Goal: Transaction & Acquisition: Purchase product/service

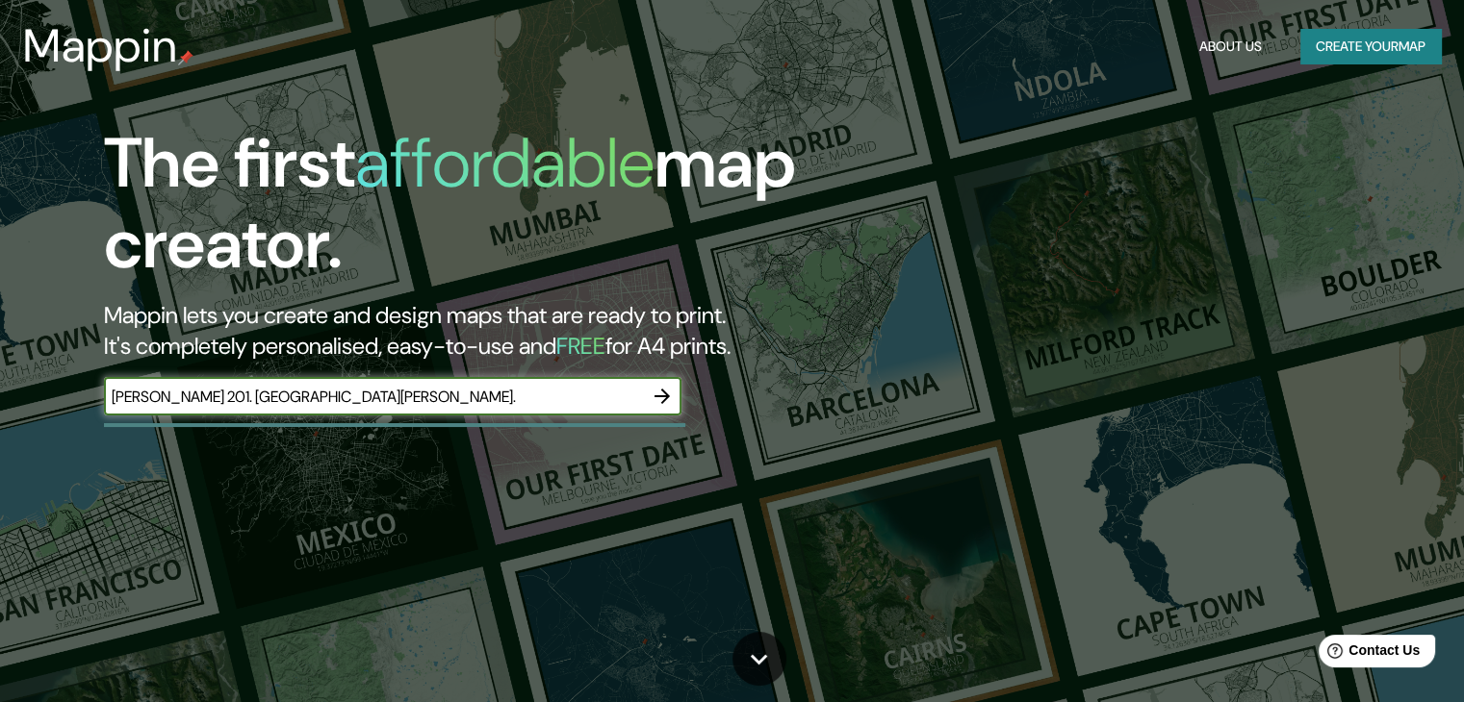
type input "[PERSON_NAME] 201. [GEOGRAPHIC_DATA][PERSON_NAME]."
click at [662, 399] on icon "button" at bounding box center [661, 396] width 23 height 23
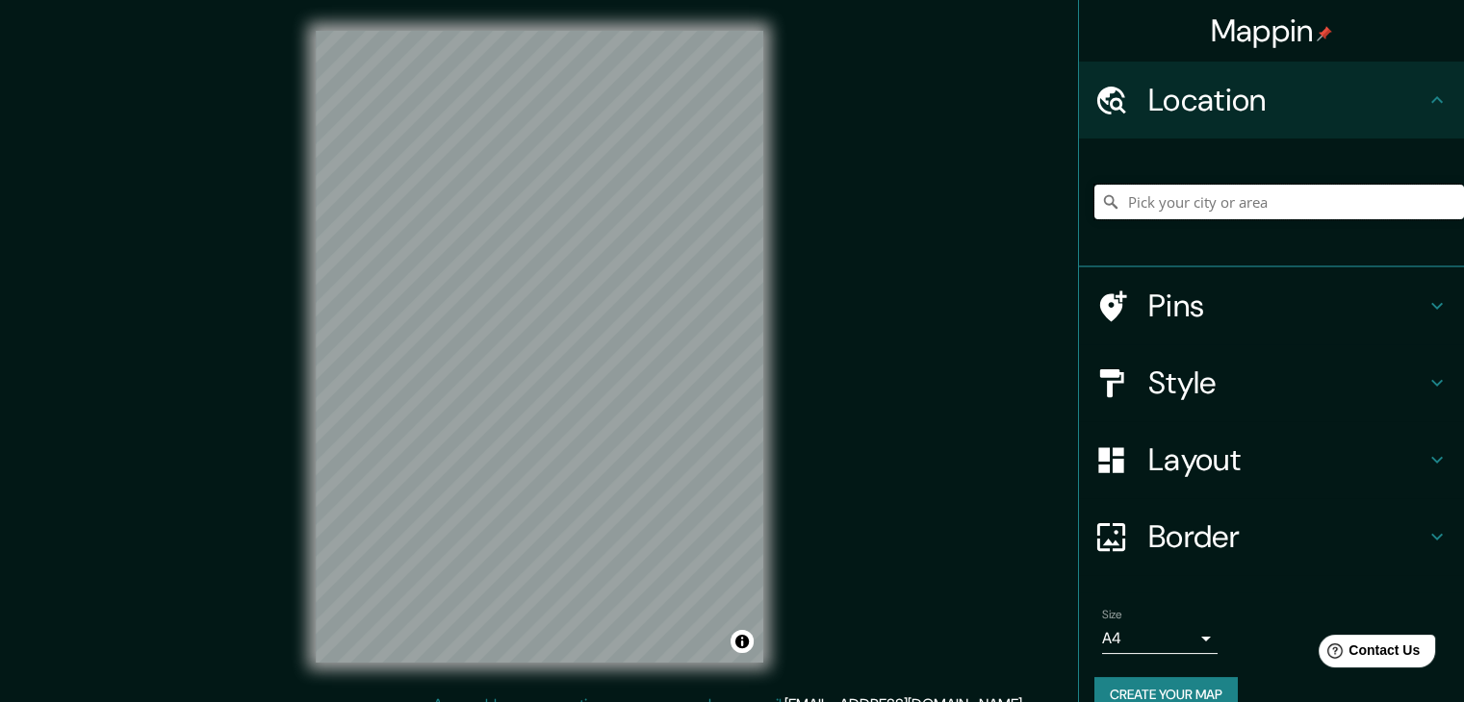
paste input "[PERSON_NAME] 201. [GEOGRAPHIC_DATA][PERSON_NAME]."
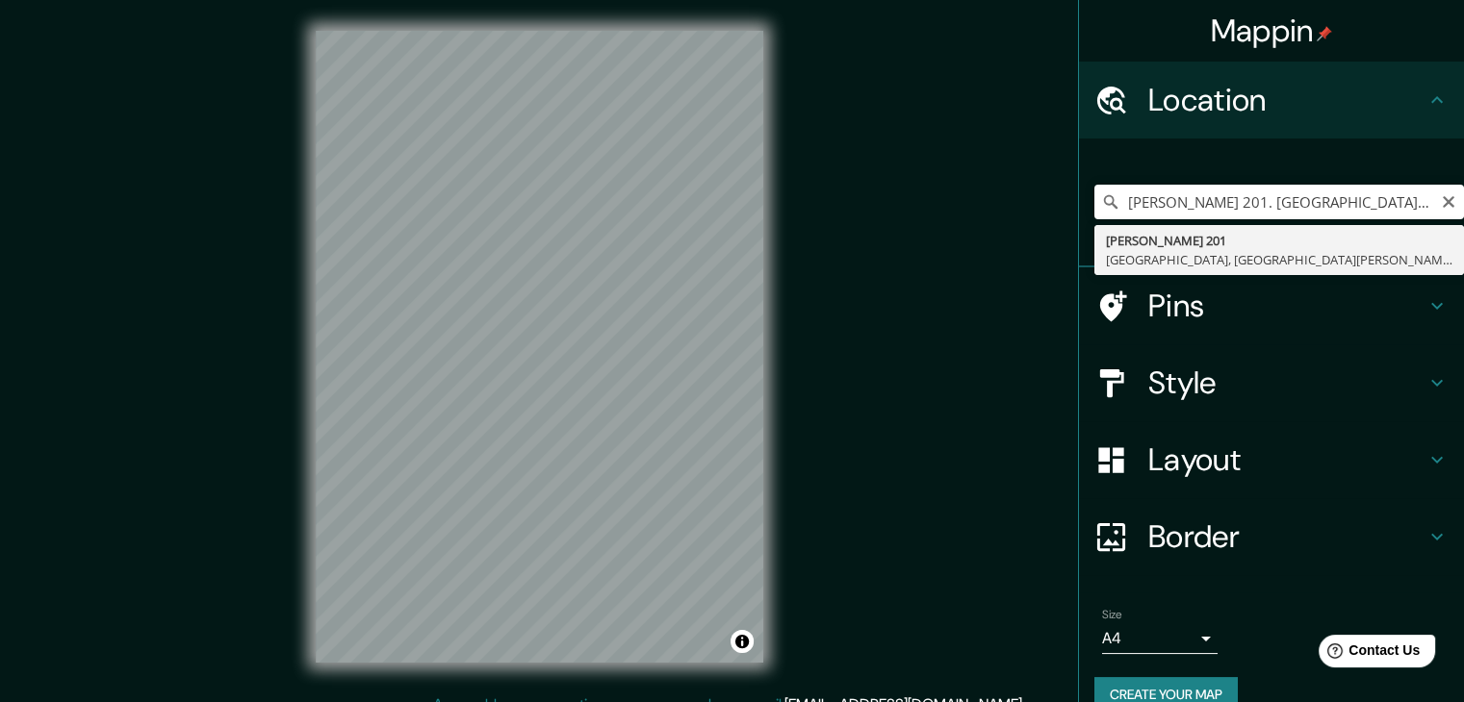
type input "[PERSON_NAME][STREET_ADDRESS][PERSON_NAME][PERSON_NAME]"
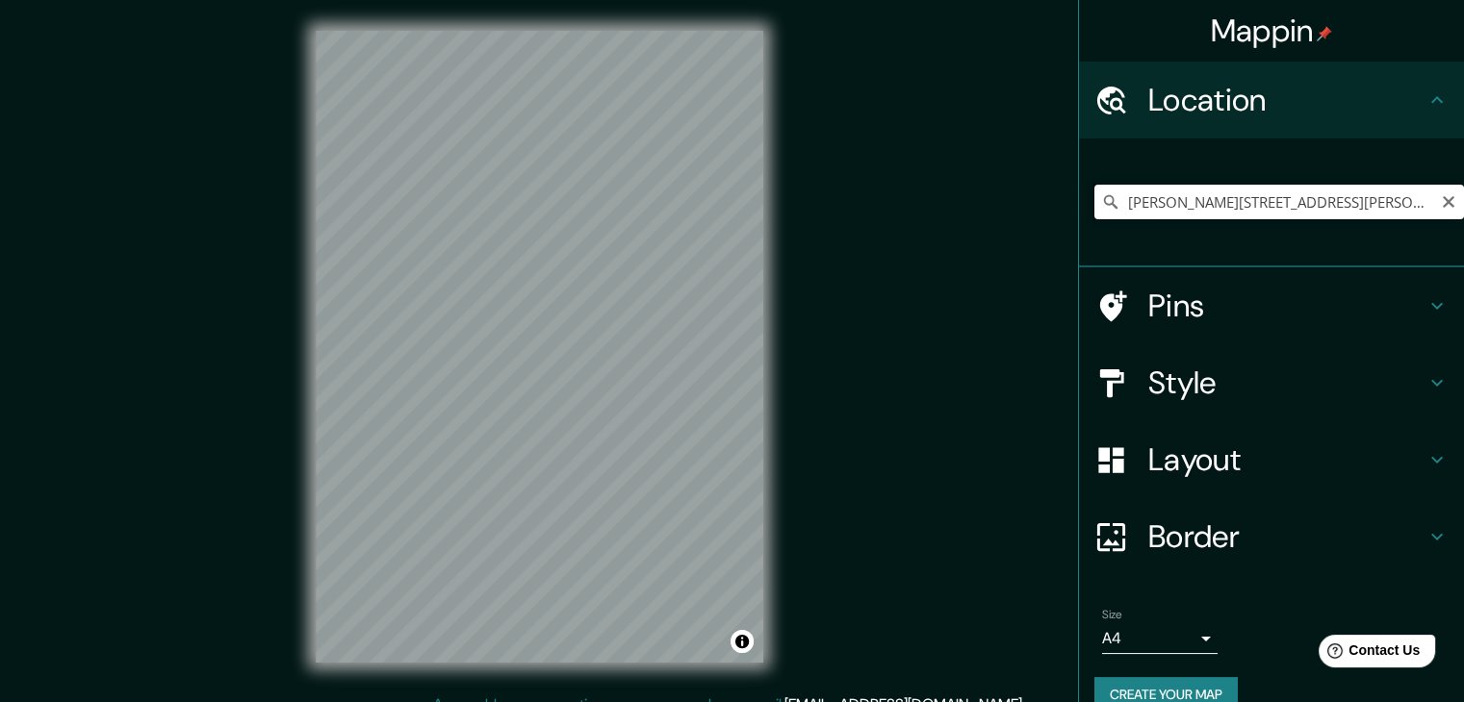
click at [1322, 202] on input "[PERSON_NAME][STREET_ADDRESS][PERSON_NAME][PERSON_NAME]" at bounding box center [1278, 202] width 369 height 35
click at [1159, 628] on body "Mappin Location [PERSON_NAME][STREET_ADDRESS][PERSON_NAME][PERSON_NAME] Pins St…" at bounding box center [732, 351] width 1464 height 702
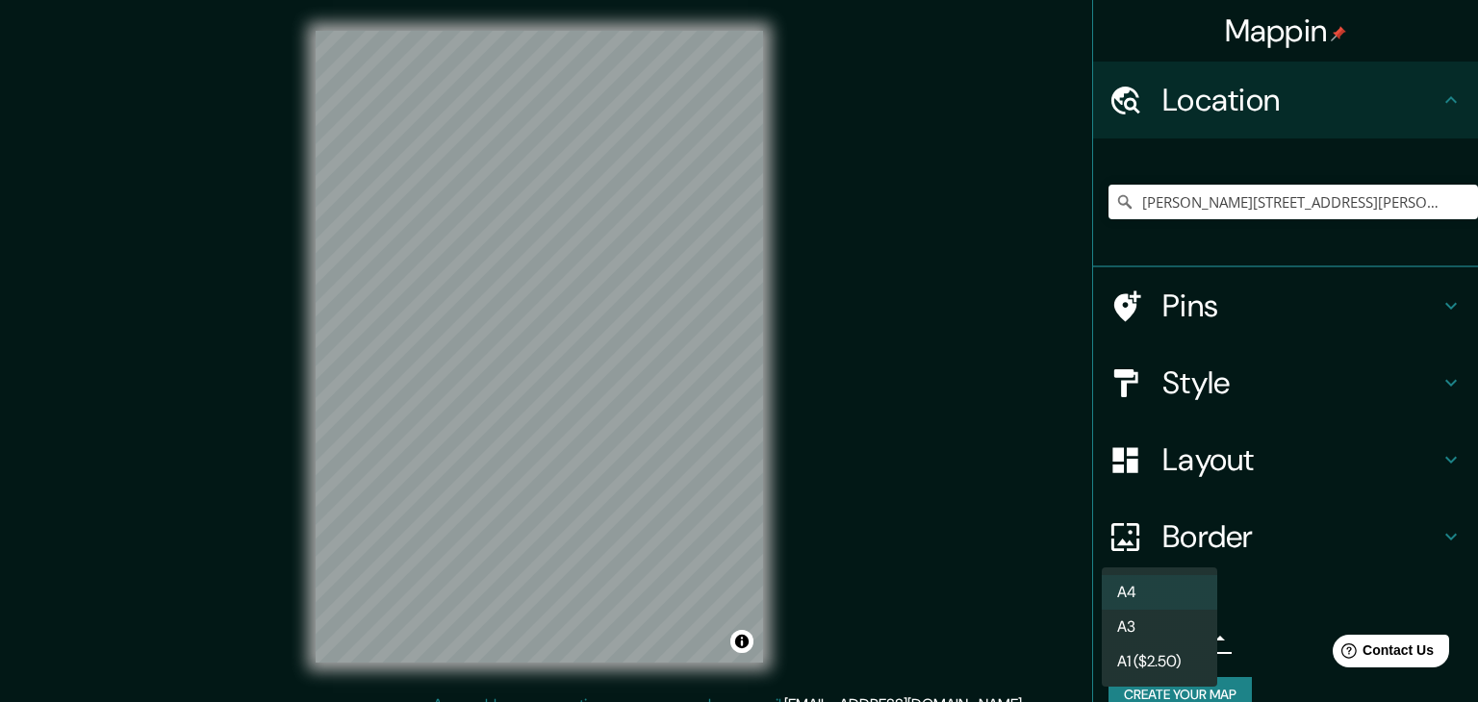
click at [1305, 599] on div at bounding box center [739, 351] width 1478 height 702
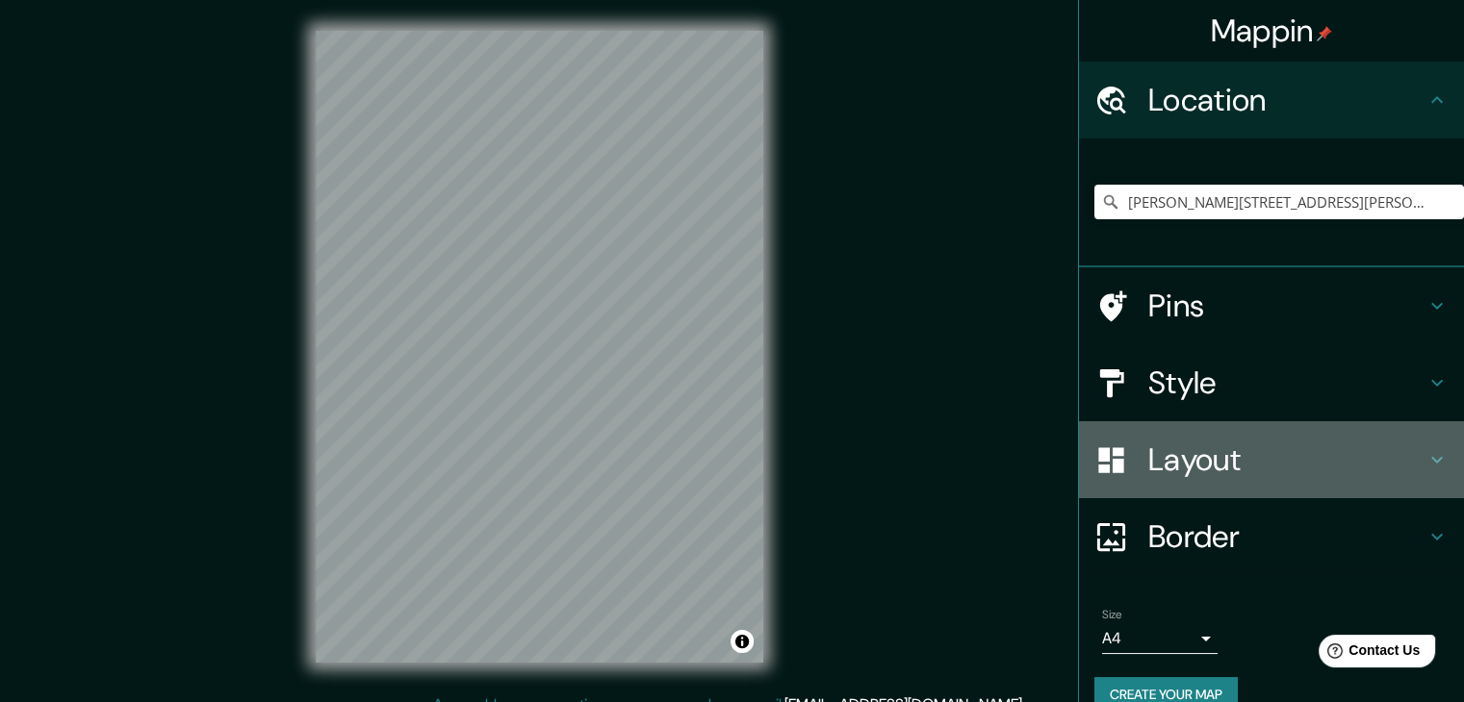
click at [1315, 473] on h4 "Layout" at bounding box center [1286, 460] width 277 height 38
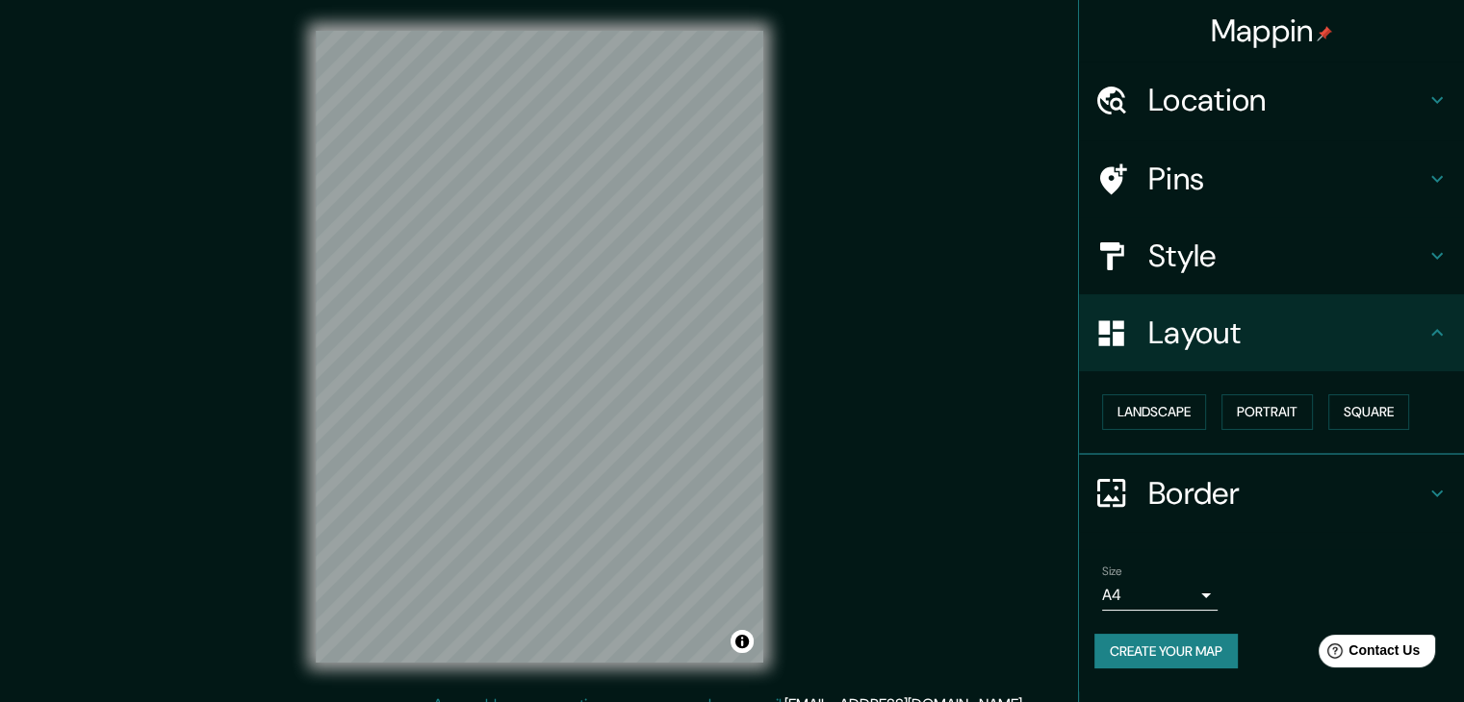
click at [1345, 346] on h4 "Layout" at bounding box center [1286, 333] width 277 height 38
click at [1251, 263] on h4 "Style" at bounding box center [1286, 256] width 277 height 38
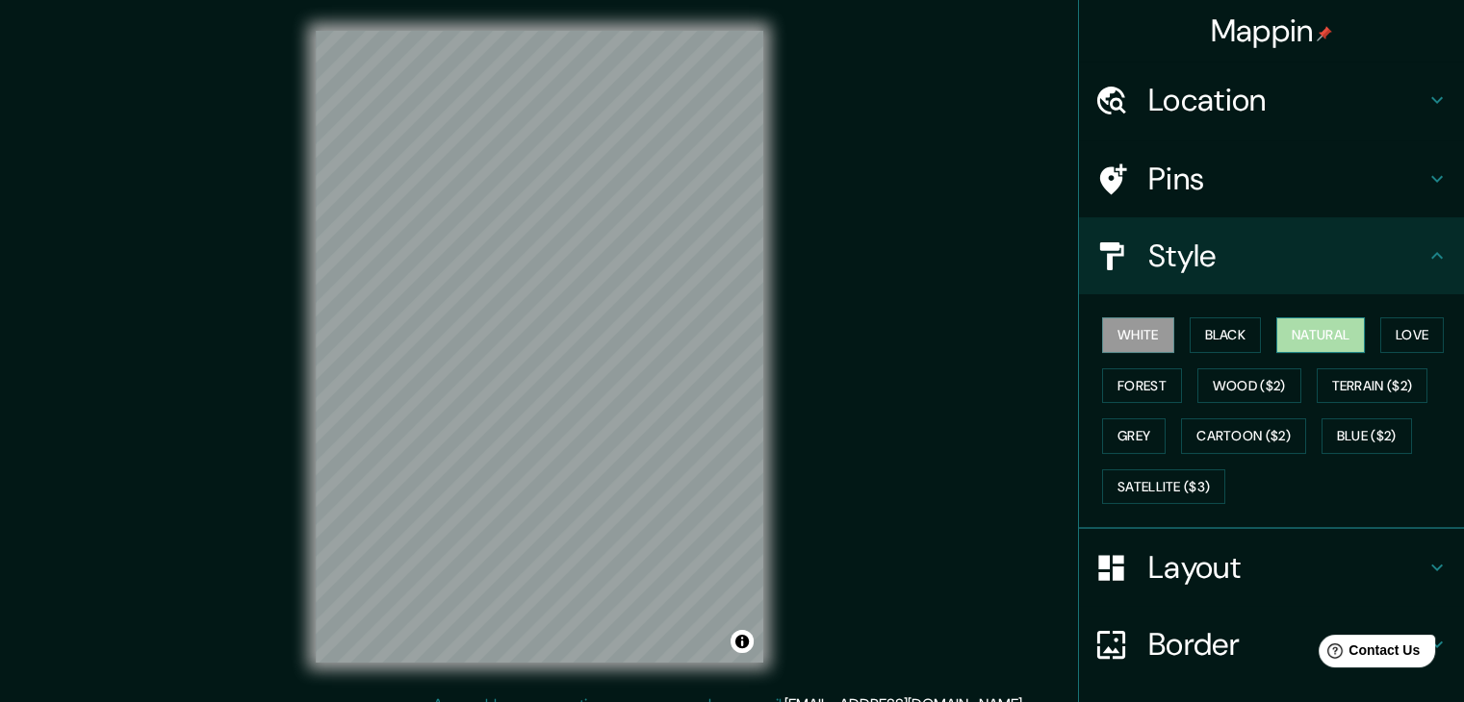
click at [1324, 332] on button "Natural" at bounding box center [1320, 336] width 89 height 36
click at [1412, 338] on button "Love" at bounding box center [1412, 336] width 64 height 36
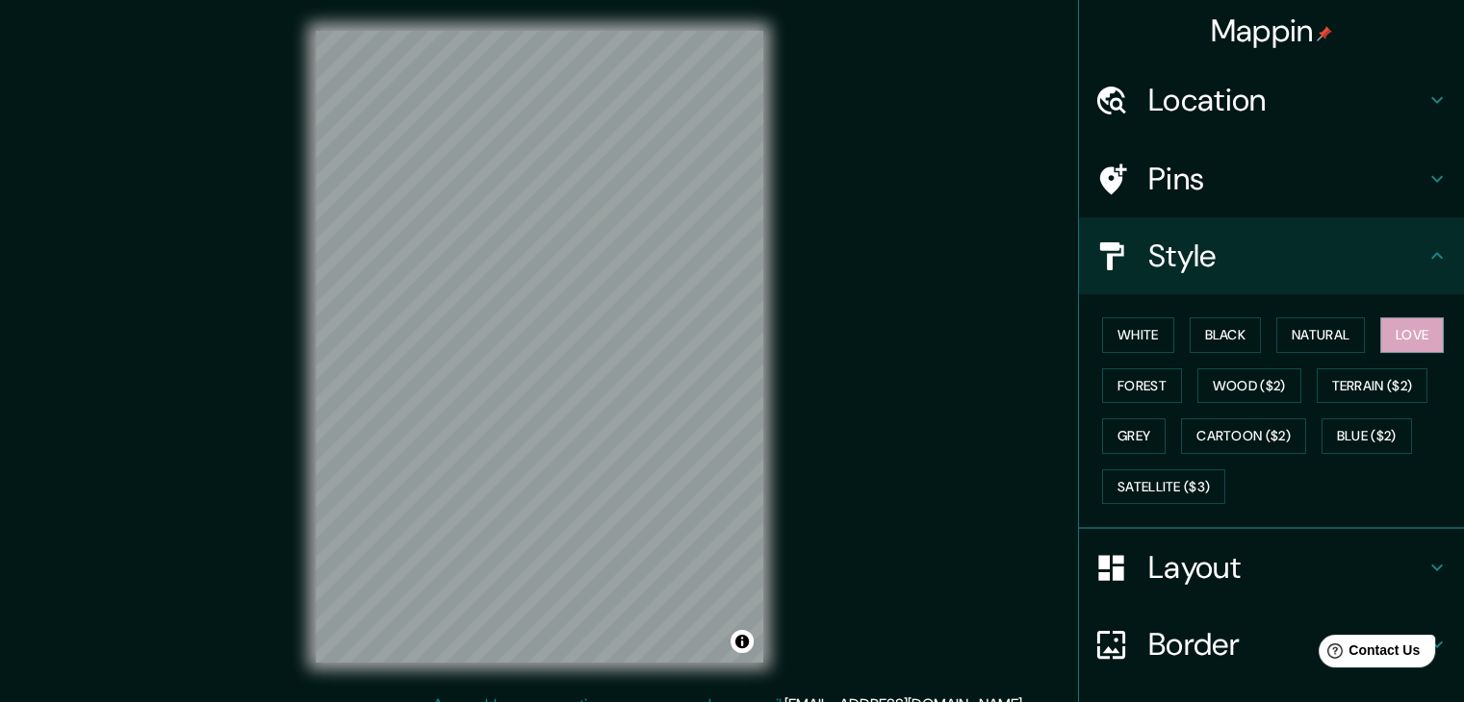
click at [1137, 404] on div "White Black Natural Love Forest Wood ($2) Terrain ($2) Grey Cartoon ($2) Blue (…" at bounding box center [1278, 411] width 369 height 202
click at [1135, 390] on button "Forest" at bounding box center [1142, 387] width 80 height 36
click at [1151, 420] on button "Grey" at bounding box center [1134, 437] width 64 height 36
click at [1134, 399] on button "Forest" at bounding box center [1142, 387] width 80 height 36
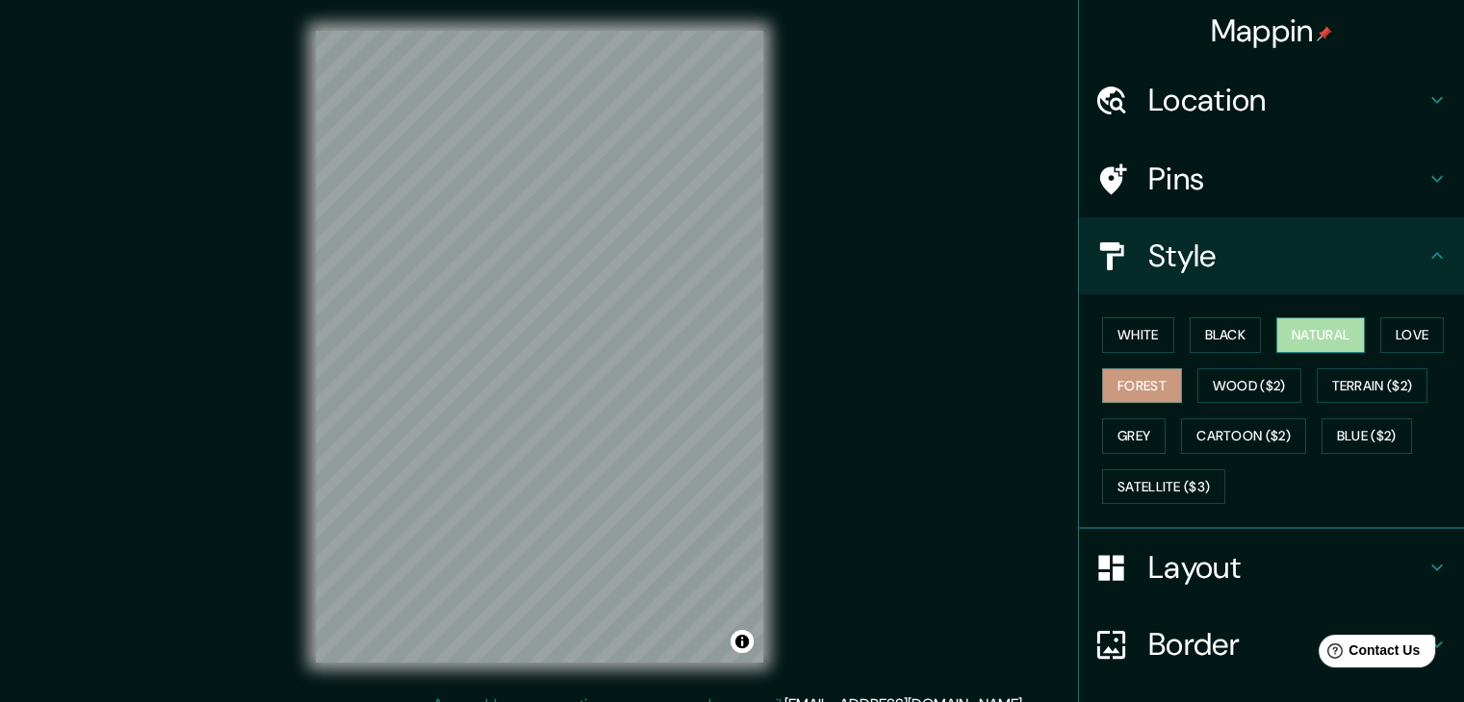
click at [1349, 328] on button "Natural" at bounding box center [1320, 336] width 89 height 36
click at [1423, 328] on button "Love" at bounding box center [1412, 336] width 64 height 36
click at [1311, 345] on button "Natural" at bounding box center [1320, 336] width 89 height 36
click at [1120, 349] on button "White" at bounding box center [1138, 336] width 72 height 36
click at [1108, 378] on button "Forest" at bounding box center [1142, 387] width 80 height 36
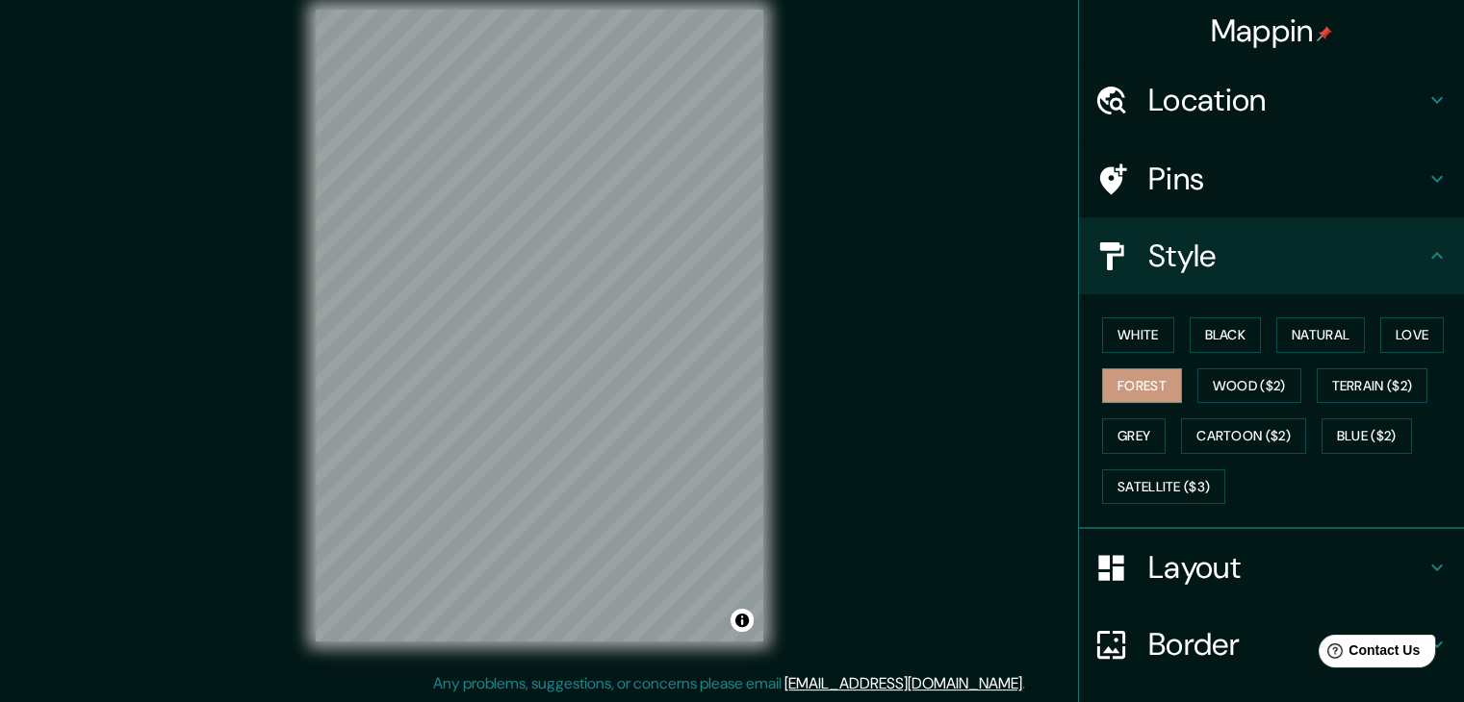
scroll to position [22, 0]
click at [1198, 655] on h4 "Border" at bounding box center [1286, 644] width 277 height 38
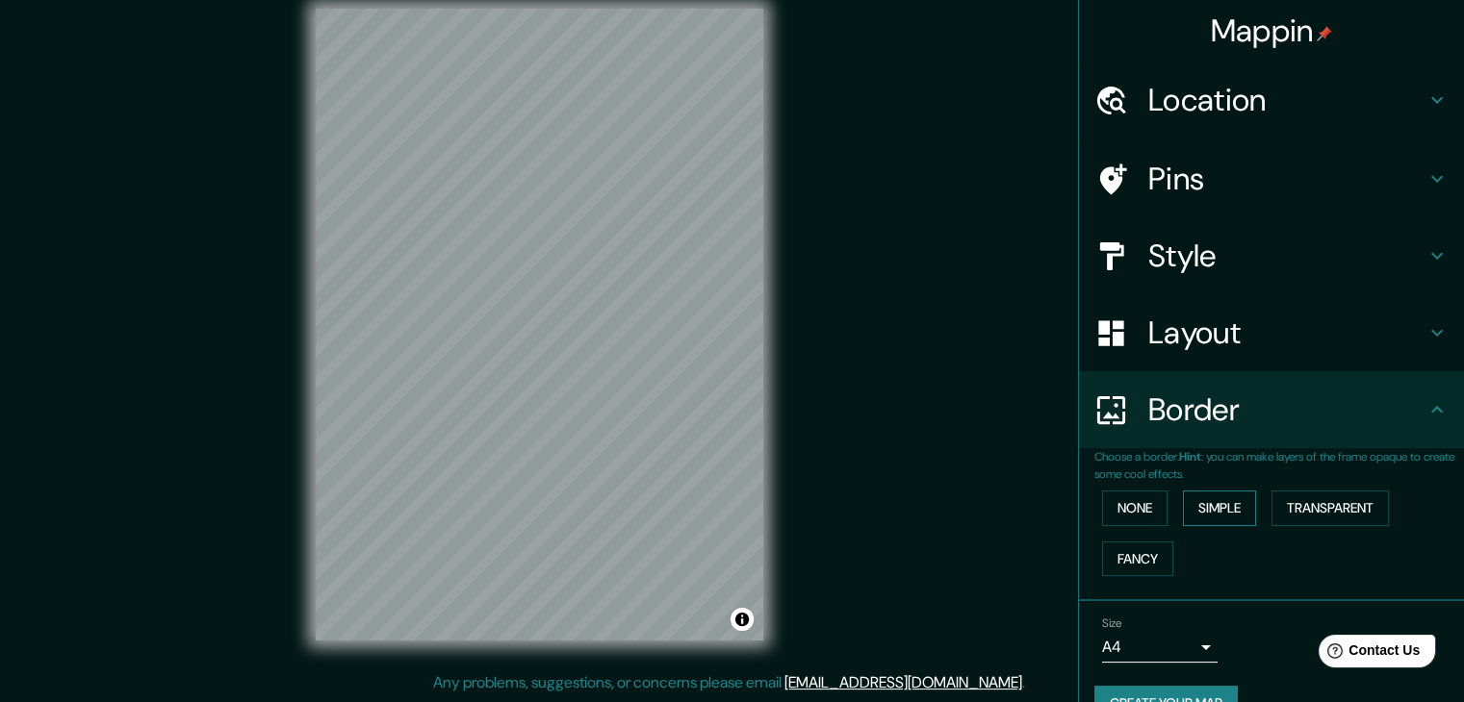
click at [1210, 500] on button "Simple" at bounding box center [1219, 509] width 73 height 36
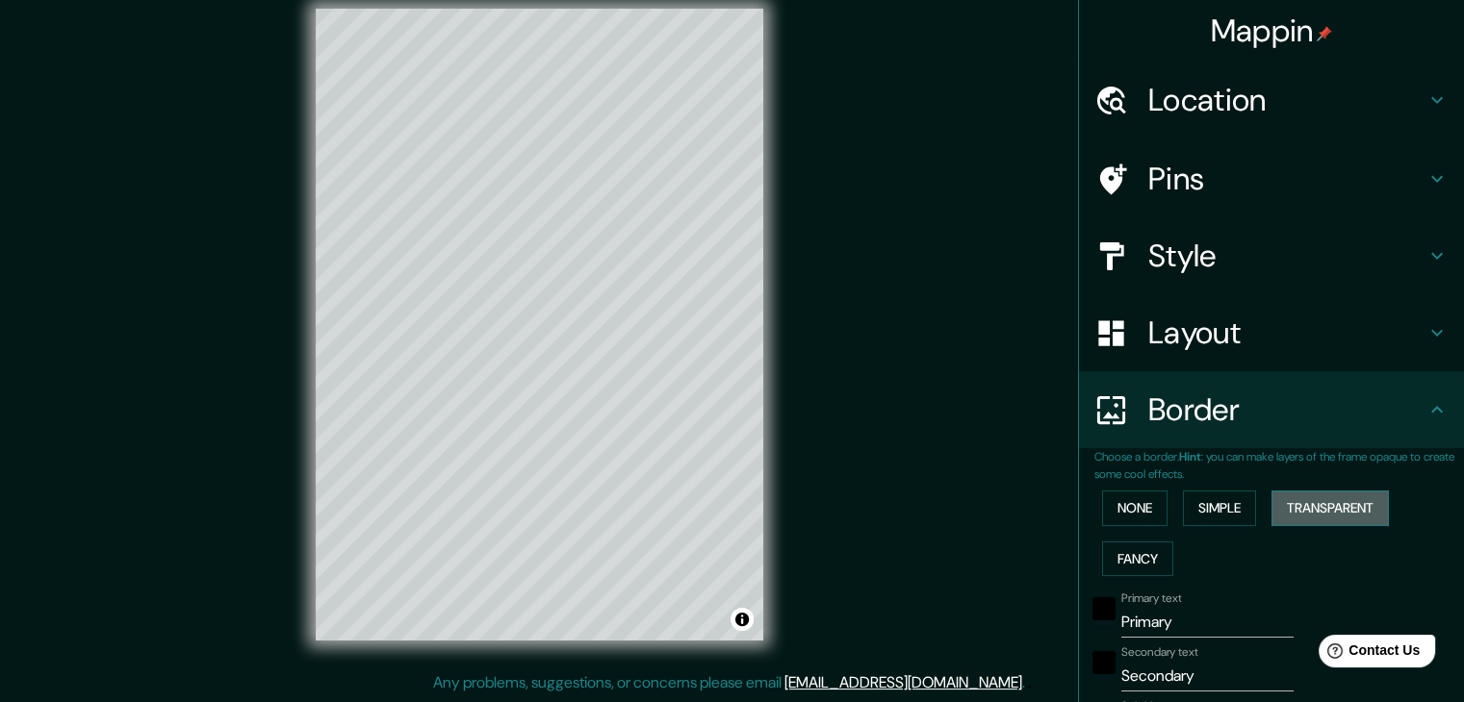
click at [1347, 511] on button "Transparent" at bounding box center [1329, 509] width 117 height 36
click at [1116, 564] on button "Fancy" at bounding box center [1137, 560] width 71 height 36
click at [1120, 514] on button "None" at bounding box center [1134, 509] width 65 height 36
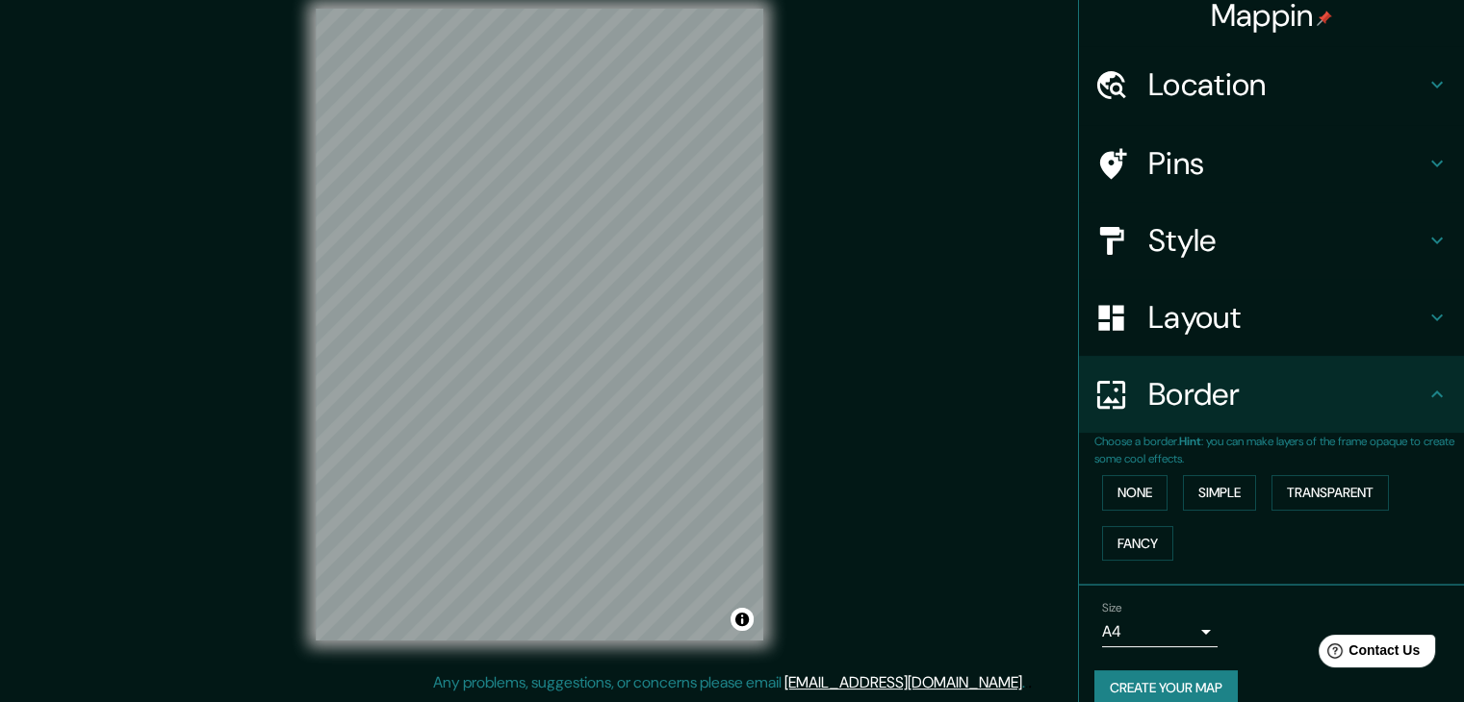
scroll to position [40, 0]
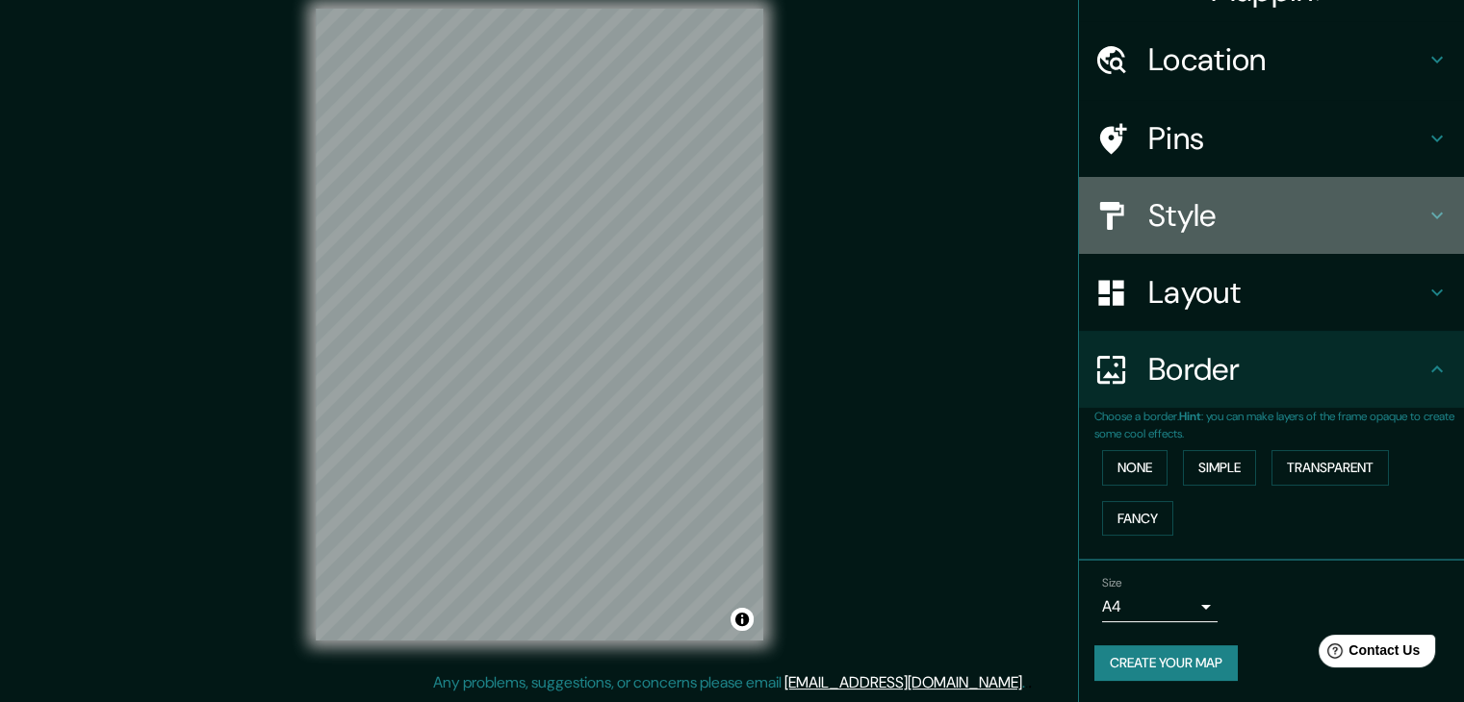
click at [1210, 243] on div "Style" at bounding box center [1271, 215] width 385 height 77
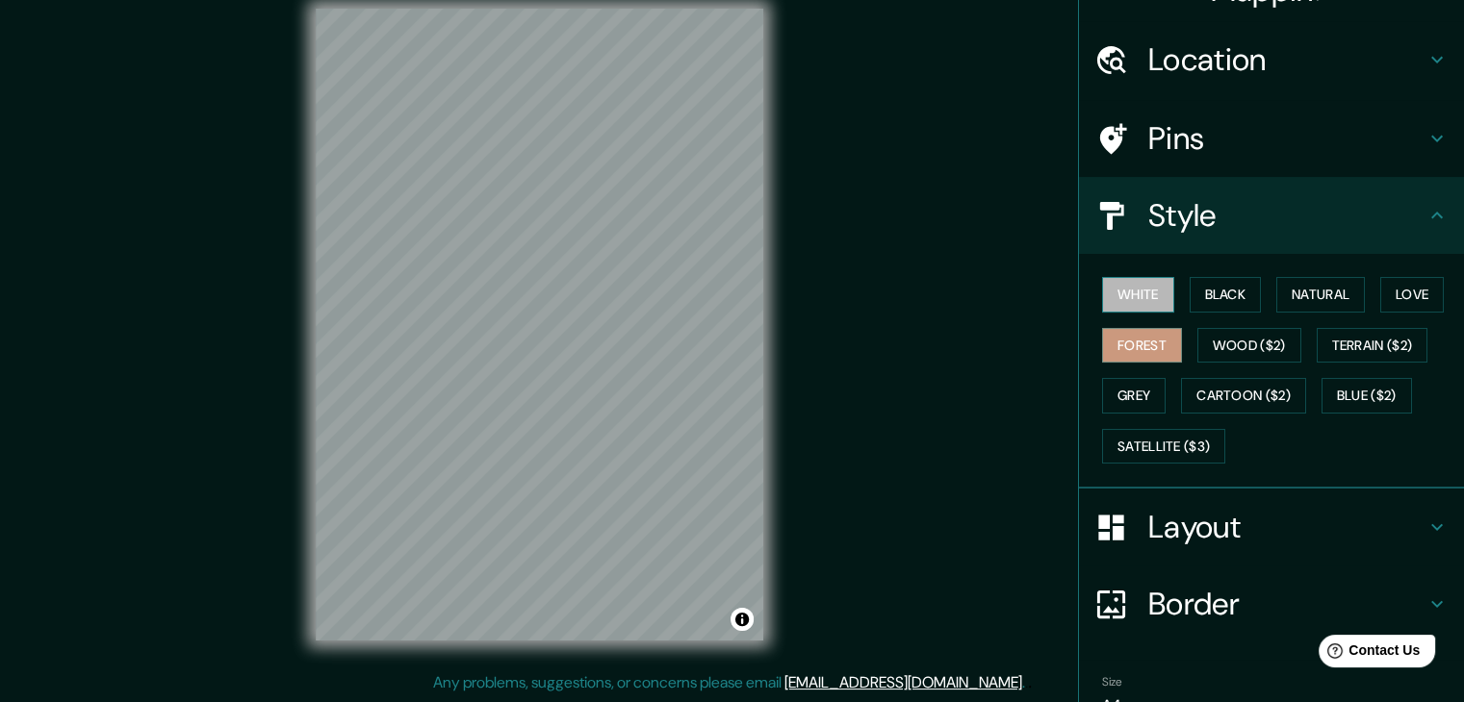
click at [1110, 296] on button "White" at bounding box center [1138, 295] width 72 height 36
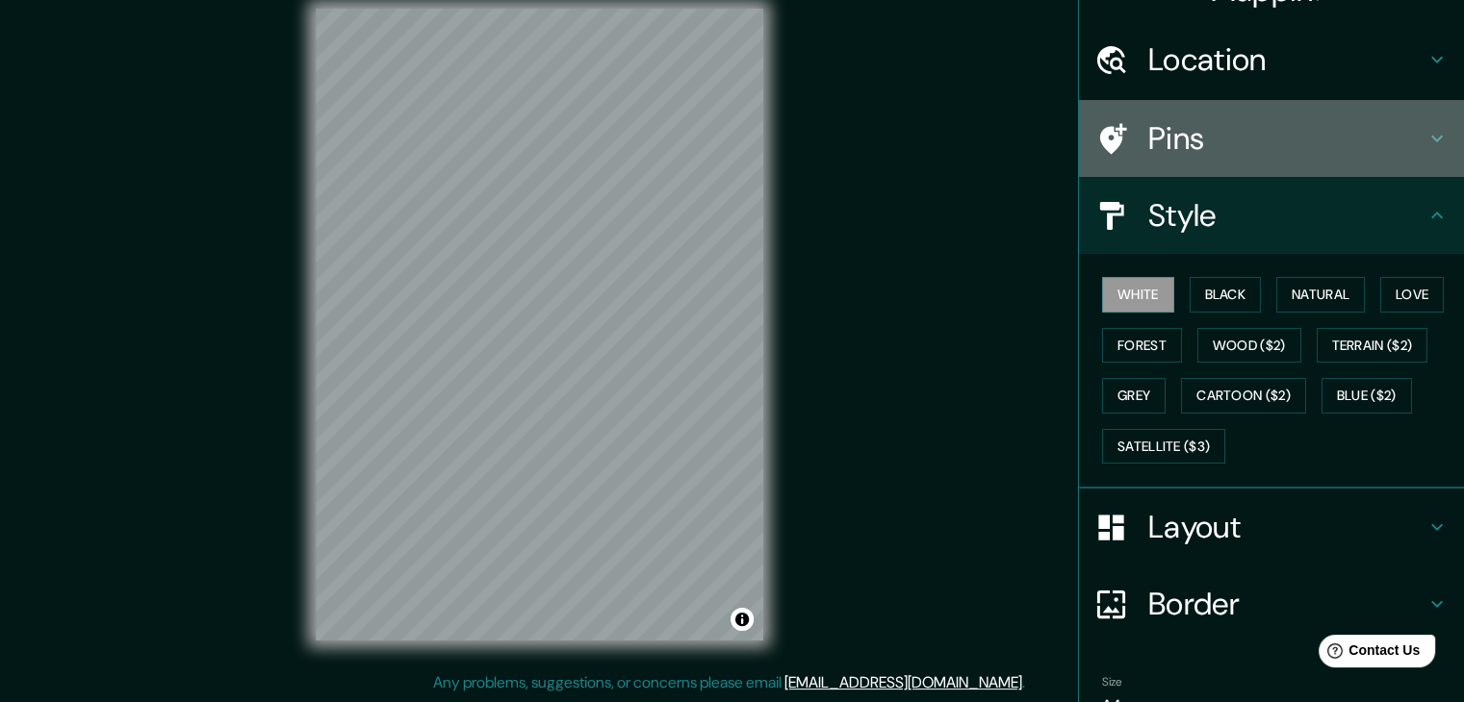
click at [1166, 144] on h4 "Pins" at bounding box center [1286, 138] width 277 height 38
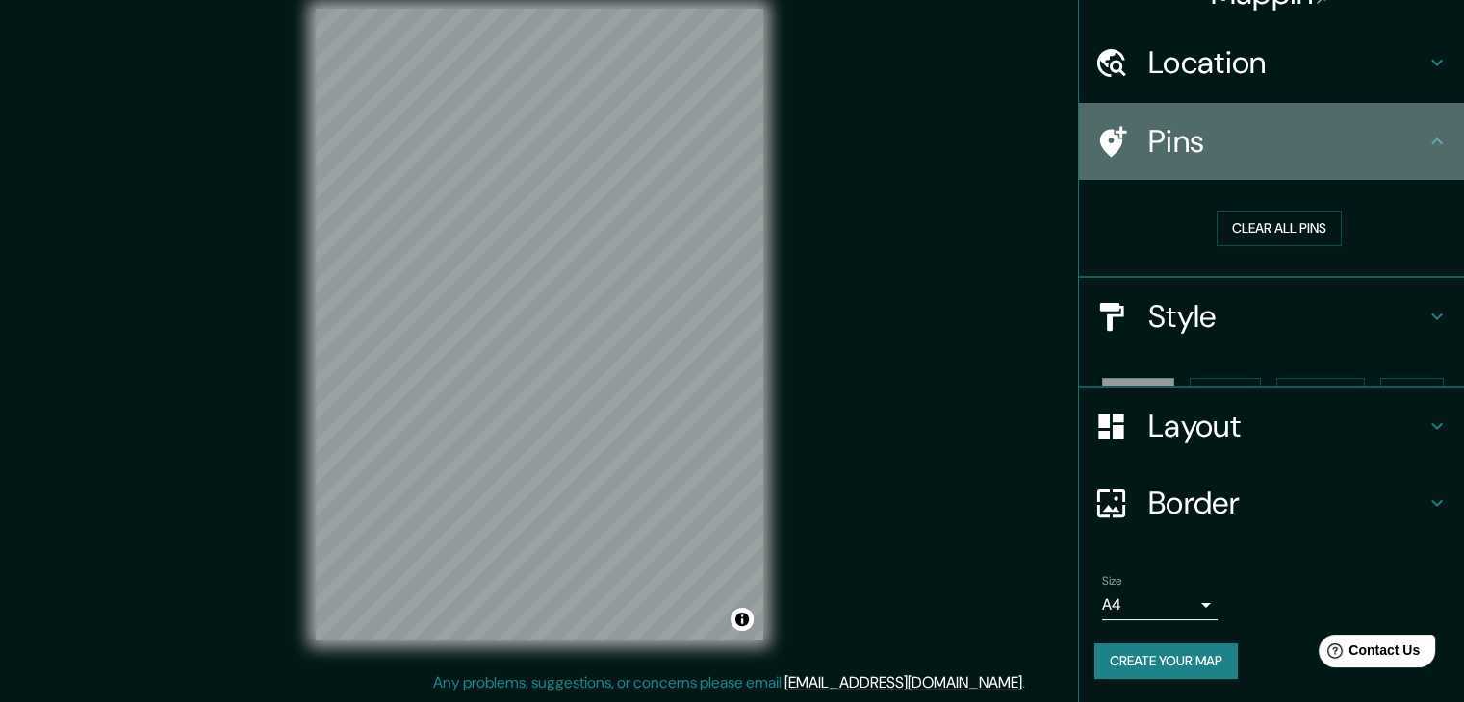
drag, startPoint x: 1127, startPoint y: 100, endPoint x: 1072, endPoint y: 113, distance: 56.3
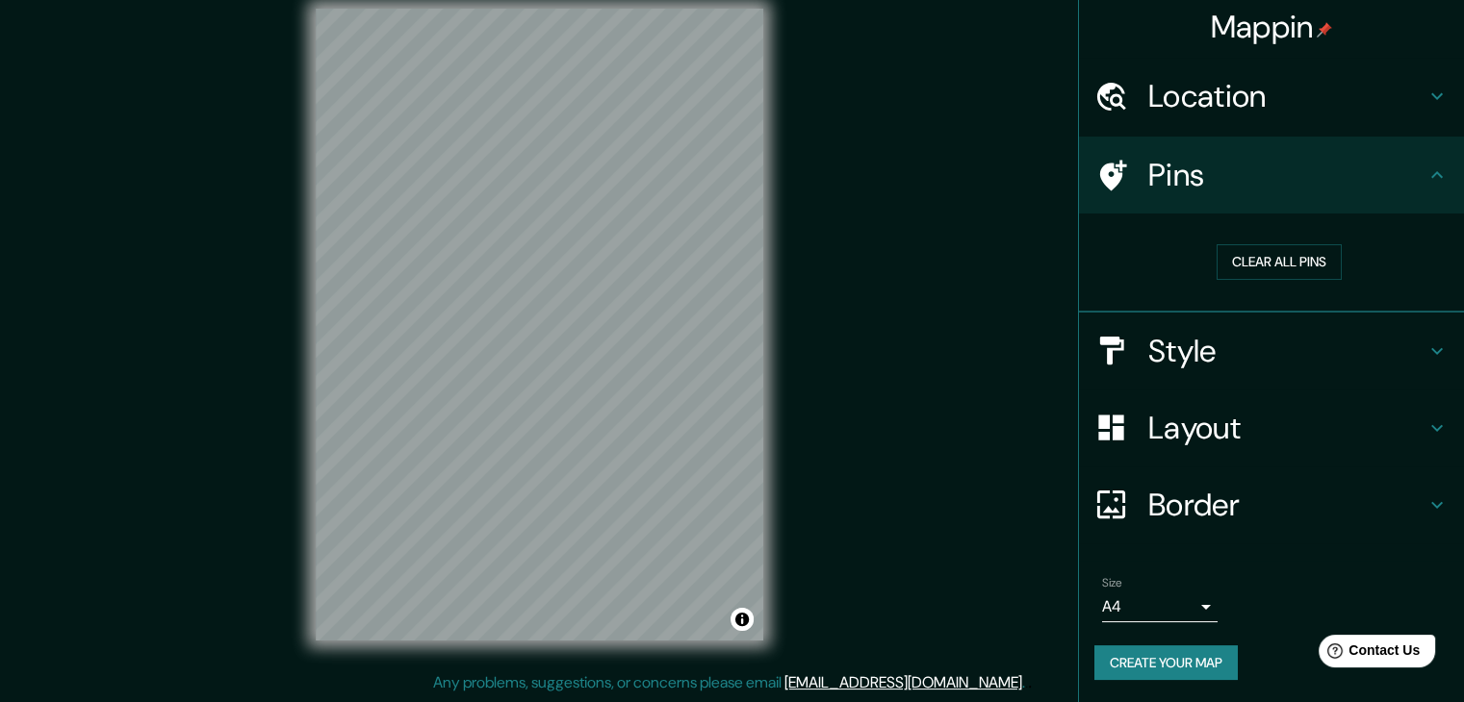
drag, startPoint x: 1072, startPoint y: 113, endPoint x: 1219, endPoint y: 82, distance: 150.4
click at [1219, 82] on h4 "Location" at bounding box center [1286, 96] width 277 height 38
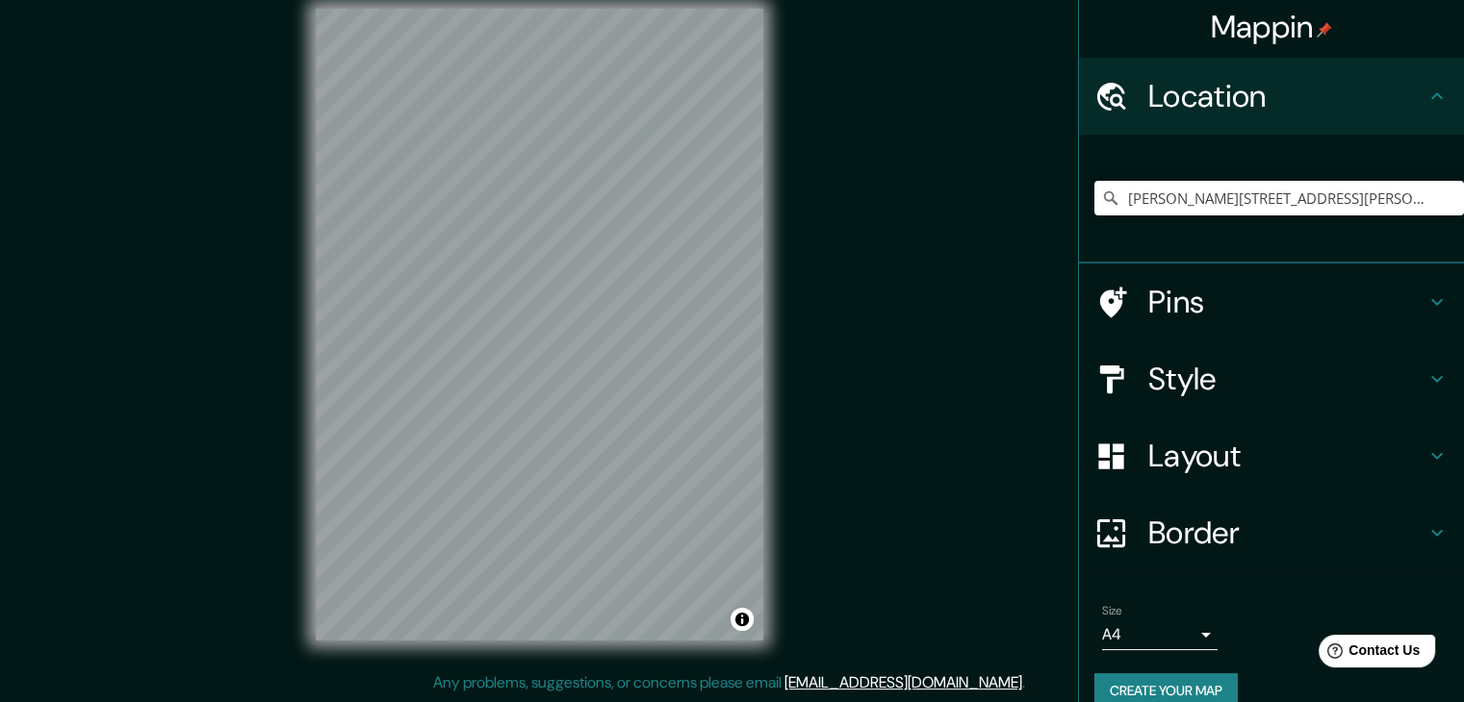
click at [1232, 179] on div "[PERSON_NAME][STREET_ADDRESS][PERSON_NAME][PERSON_NAME]" at bounding box center [1278, 198] width 369 height 96
